Goal: Navigation & Orientation: Find specific page/section

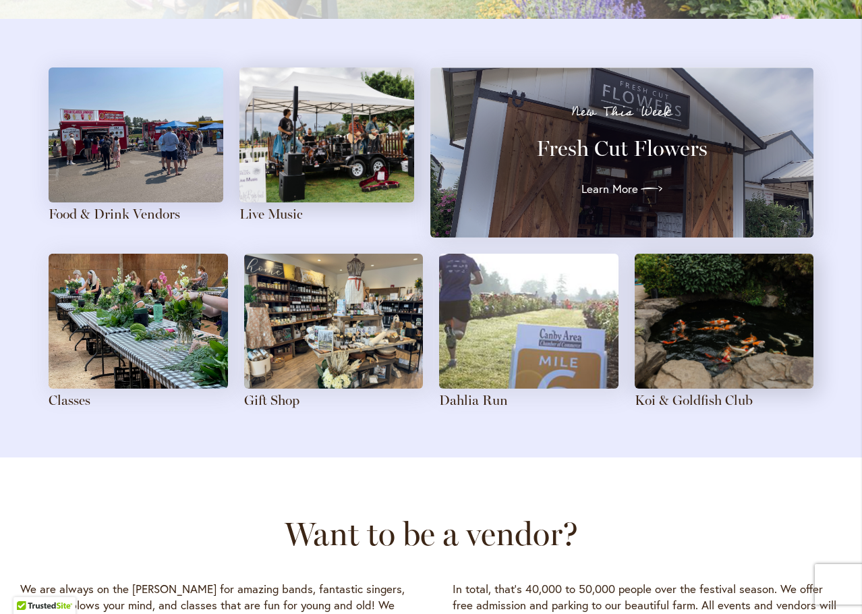
scroll to position [1416, 0]
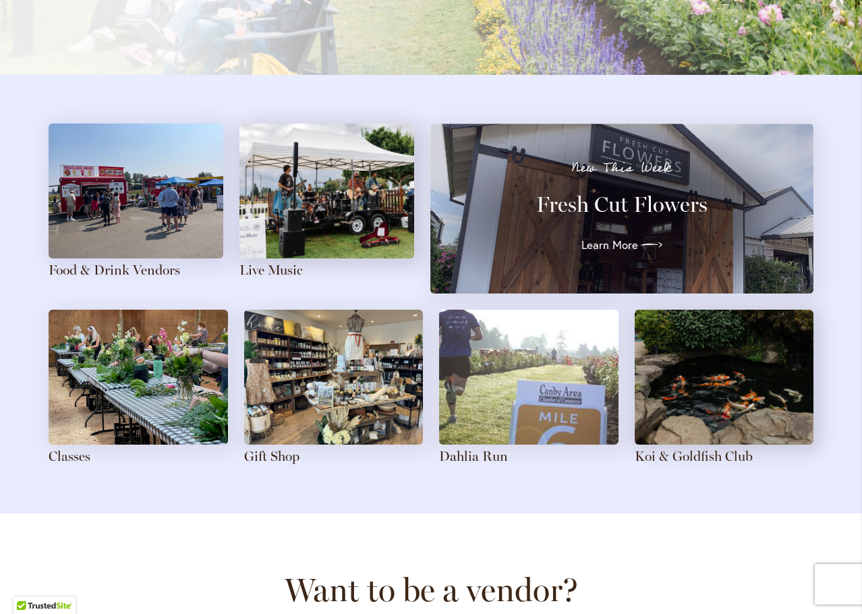
click at [139, 222] on img at bounding box center [136, 190] width 175 height 135
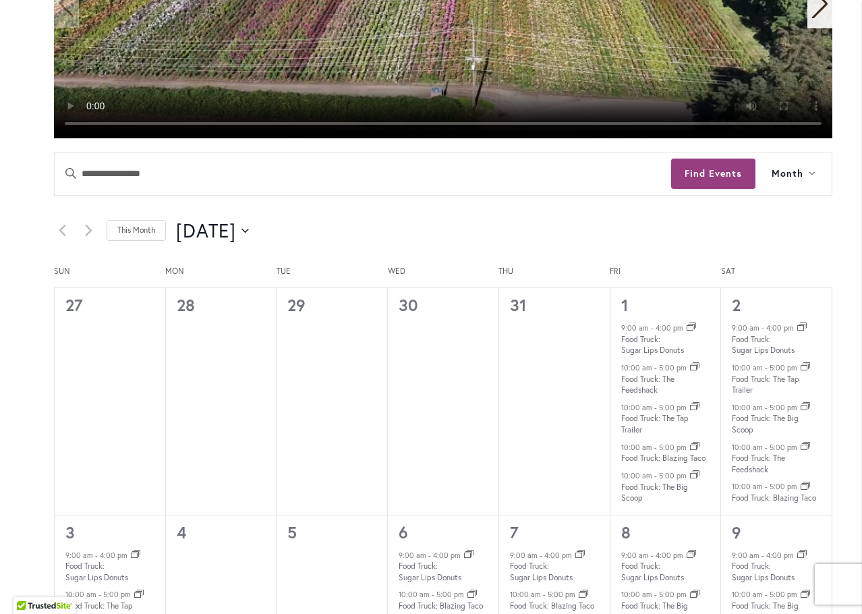
scroll to position [539, 0]
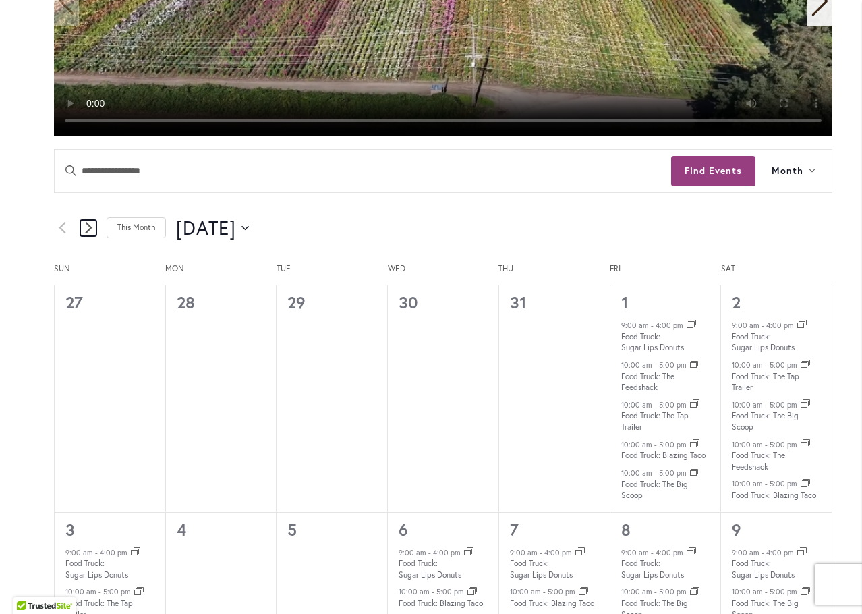
click at [82, 234] on link "Next month" at bounding box center [88, 228] width 16 height 16
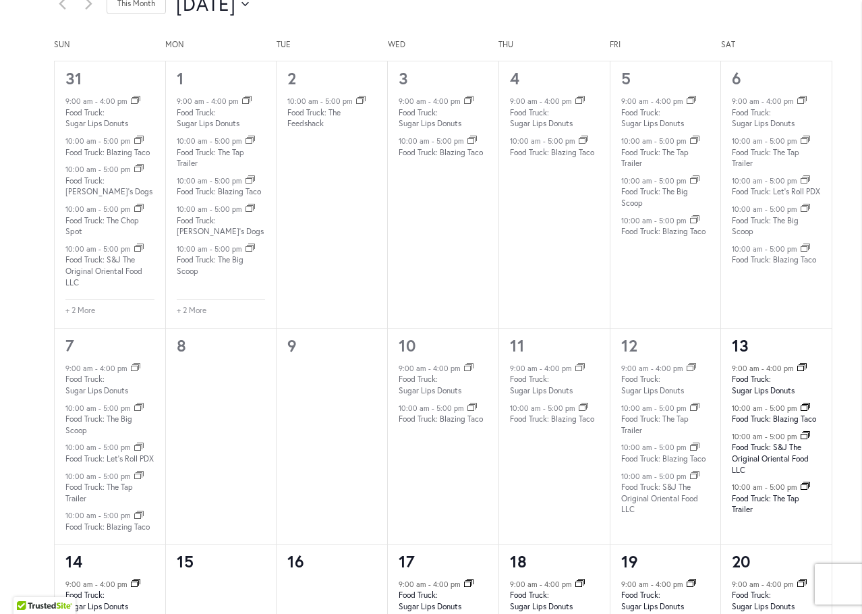
scroll to position [809, 0]
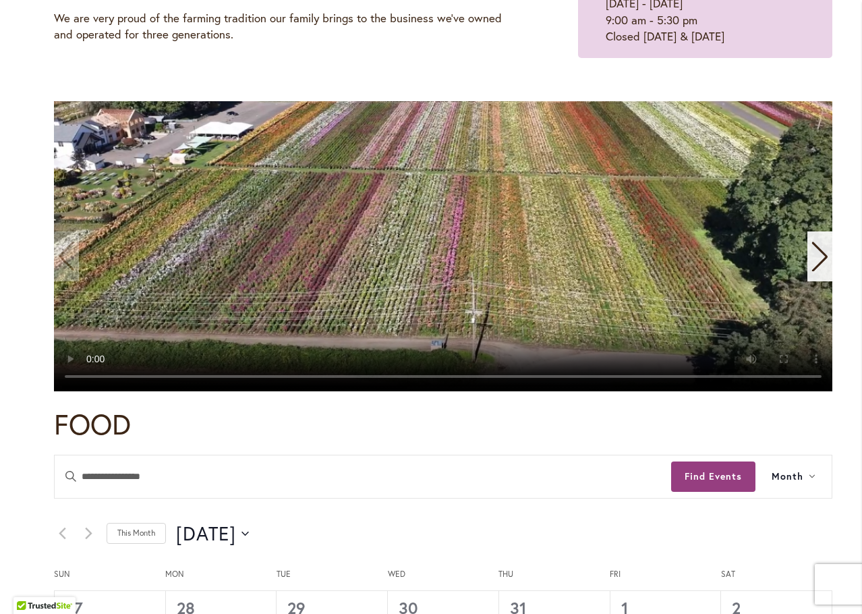
scroll to position [270, 0]
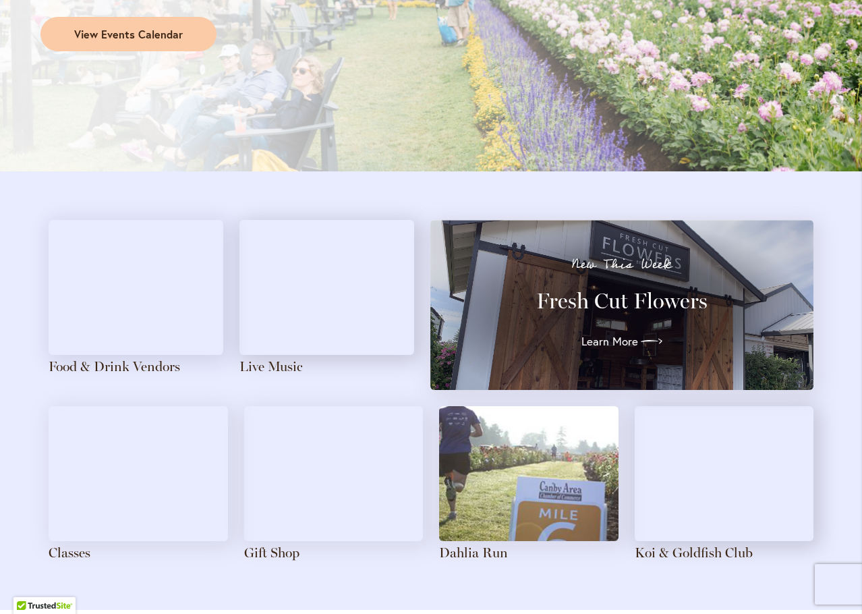
scroll to position [1349, 0]
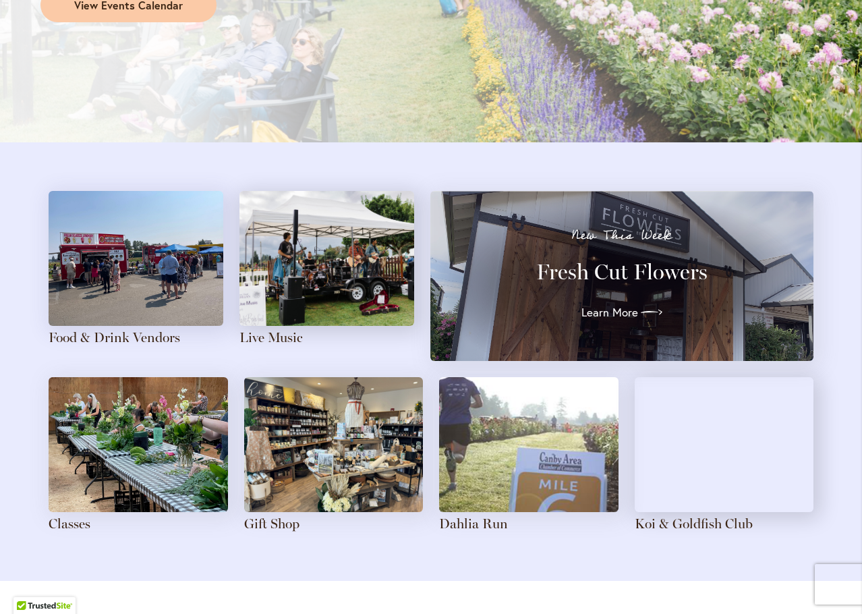
click at [606, 295] on div "New This Week Fresh Cut Flowers Learn More" at bounding box center [621, 276] width 334 height 94
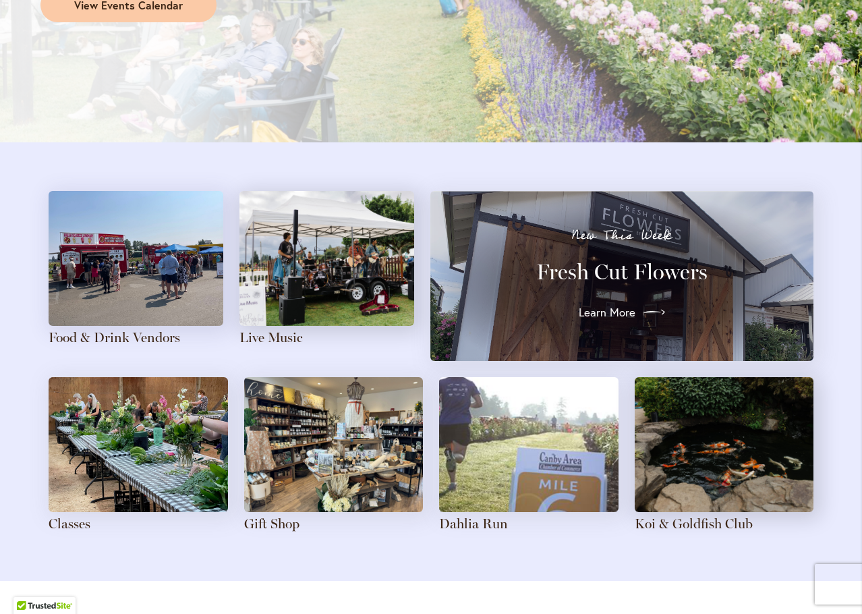
click at [605, 314] on span "Learn More" at bounding box center [607, 312] width 57 height 16
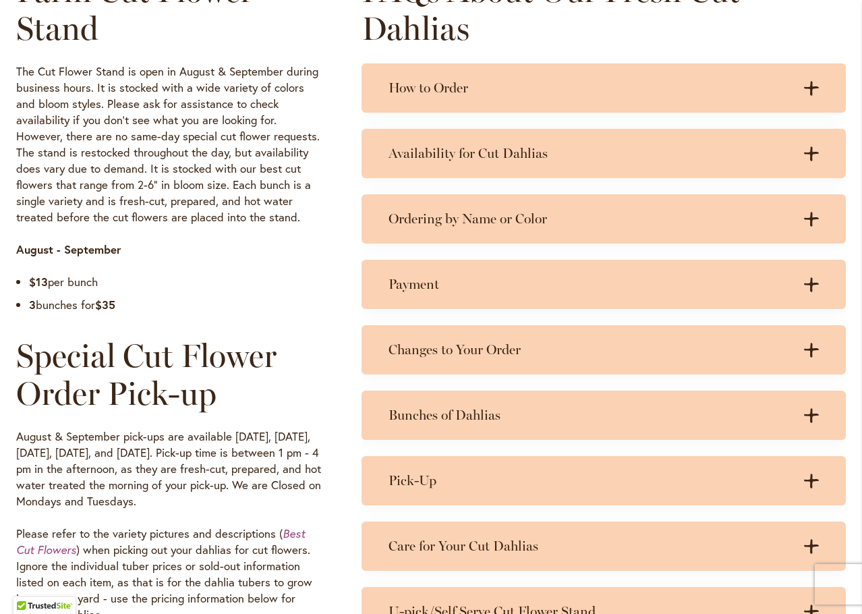
scroll to position [742, 0]
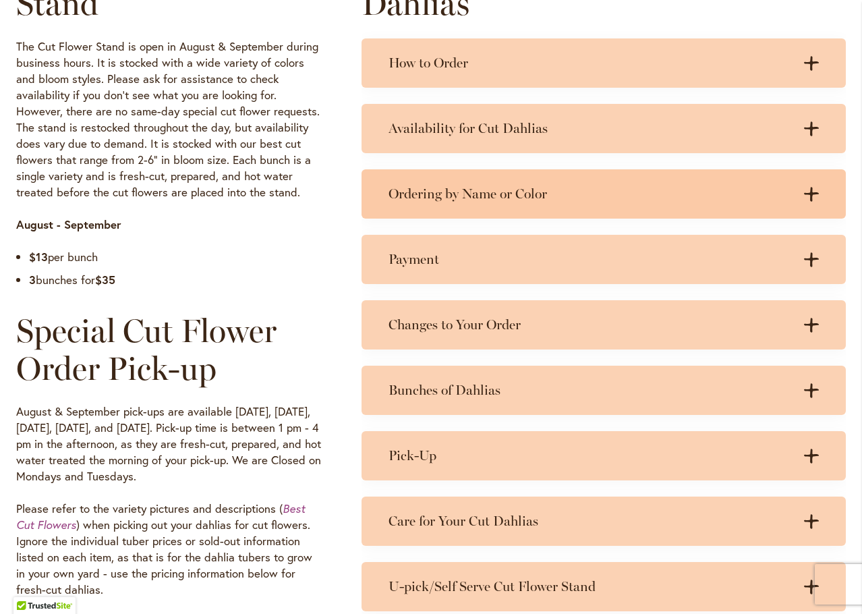
click at [468, 200] on h3 "Ordering by Name or Color" at bounding box center [589, 193] width 403 height 17
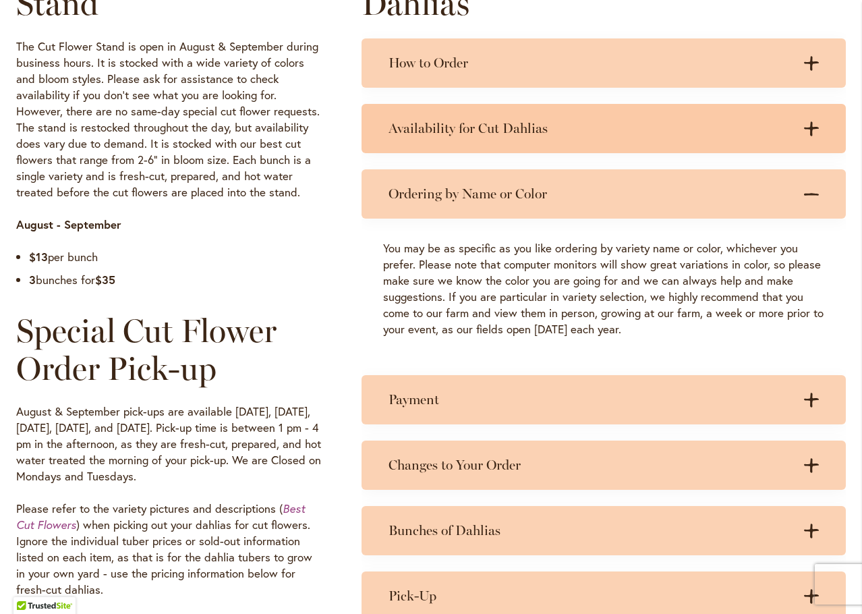
click at [469, 121] on h3 "Availability for Cut Dahlias" at bounding box center [589, 128] width 403 height 17
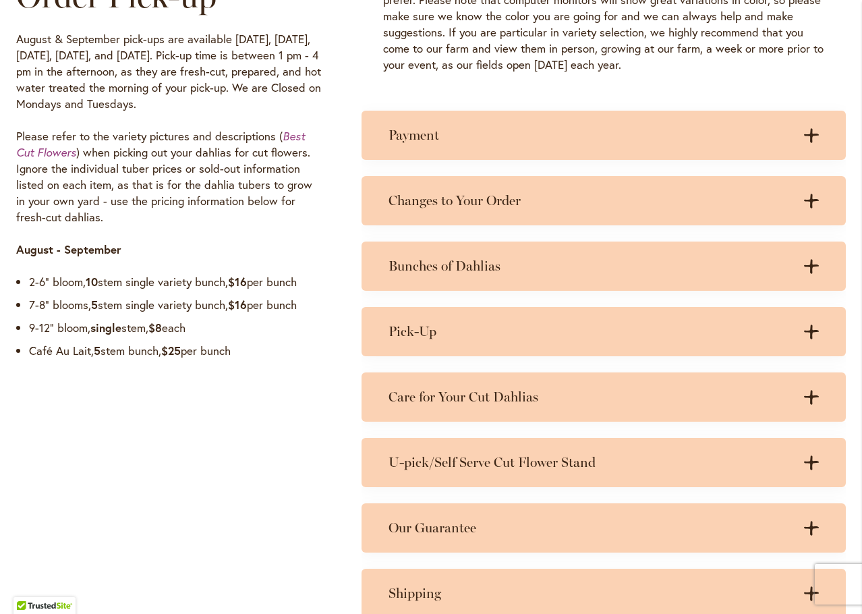
scroll to position [1146, 0]
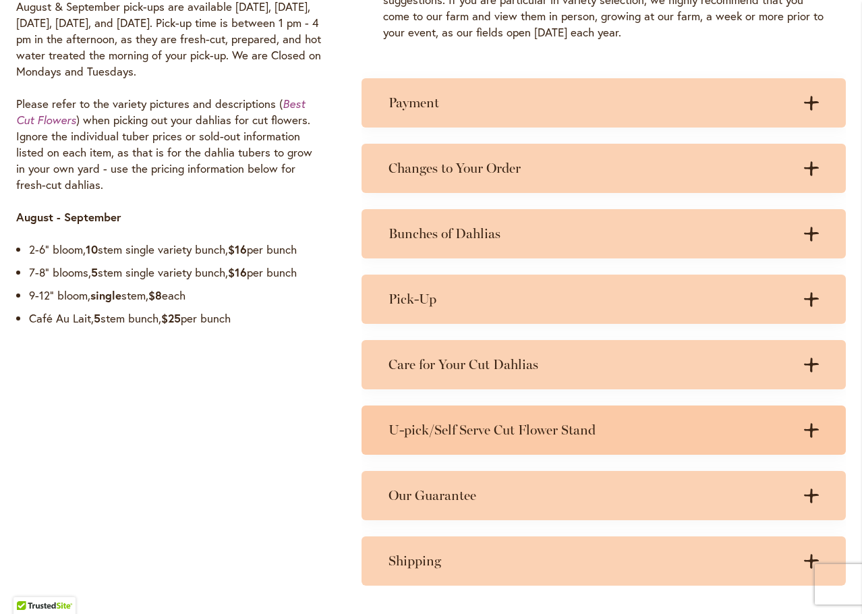
click at [716, 432] on h3 "U-pick/Self Serve Cut Flower Stand" at bounding box center [589, 429] width 403 height 17
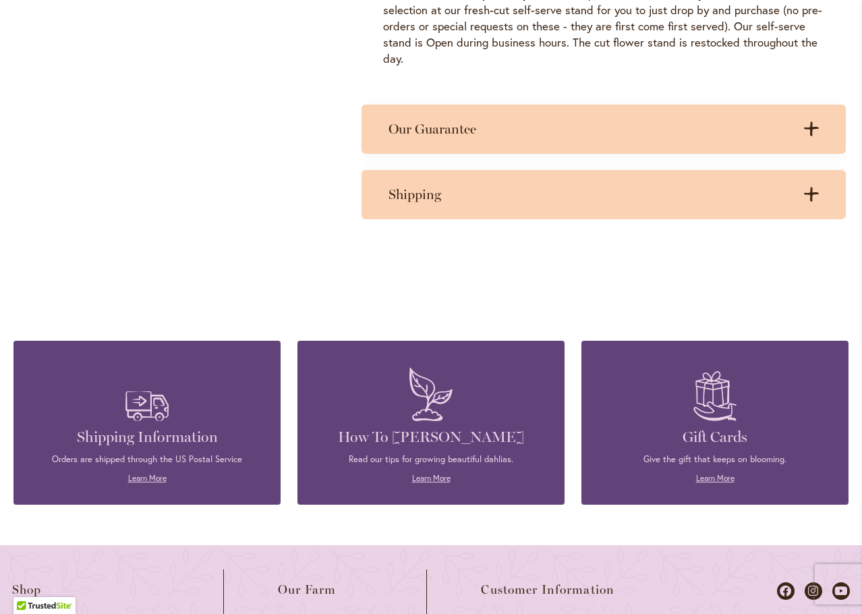
scroll to position [0, 0]
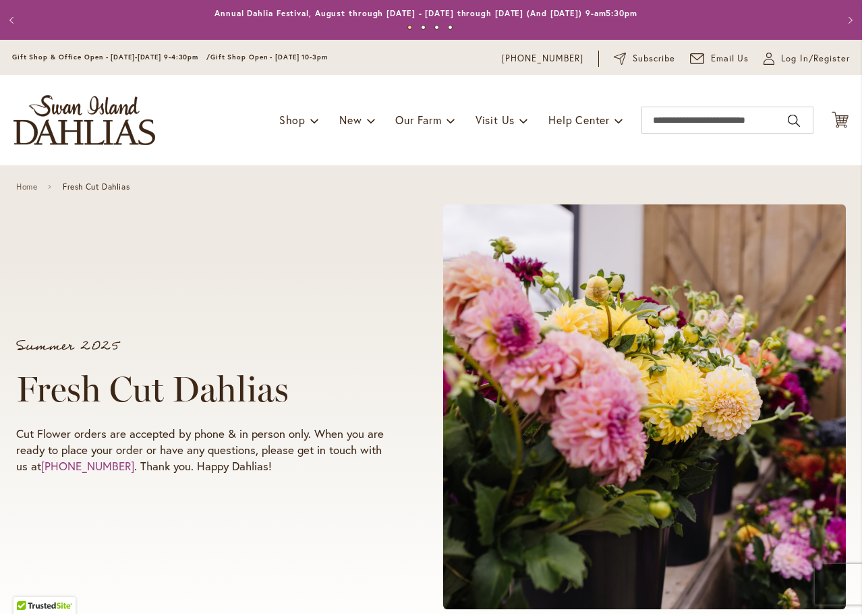
drag, startPoint x: 401, startPoint y: 457, endPoint x: 339, endPoint y: -75, distance: 535.7
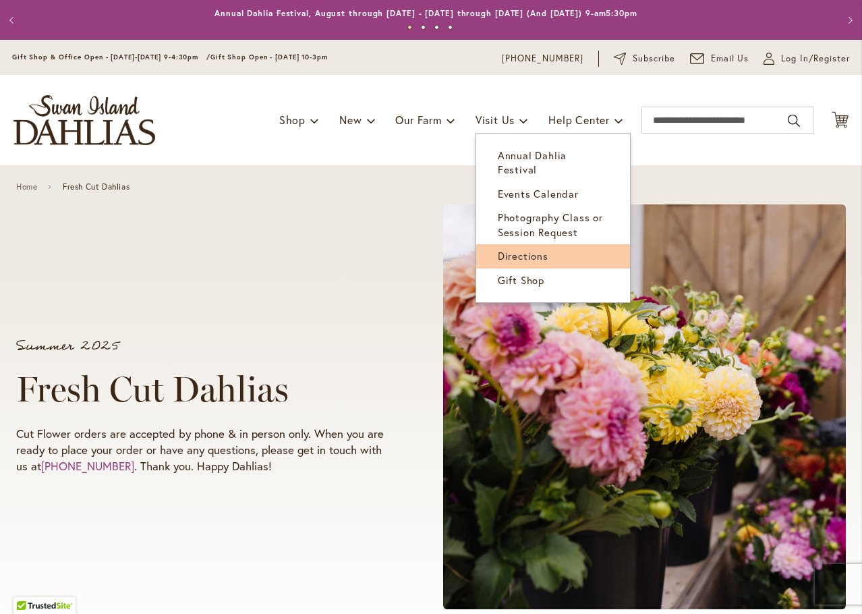
click at [498, 249] on span "Directions" at bounding box center [523, 255] width 51 height 13
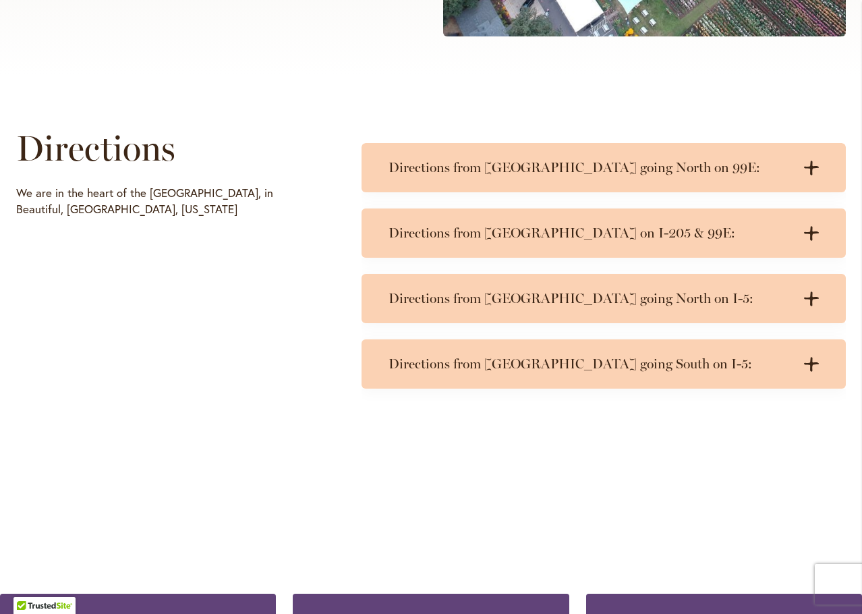
scroll to position [607, 0]
